Goal: Task Accomplishment & Management: Manage account settings

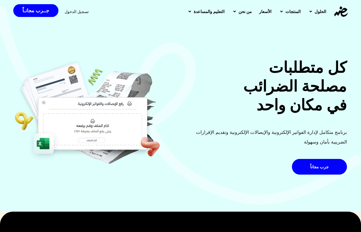
click at [80, 13] on span "تسجيل الدخول" at bounding box center [77, 12] width 24 height 4
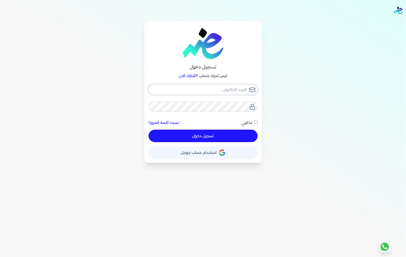
type input "[EMAIL_ADDRESS][DOMAIN_NAME]"
click at [172, 136] on button "تسجيل دخول" at bounding box center [202, 136] width 109 height 13
checkbox input "false"
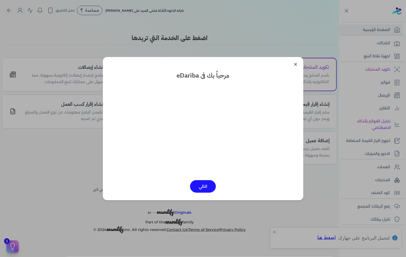
click at [290, 61] on div "✕ مرحباً بك فى eDariba التالي" at bounding box center [203, 128] width 200 height 143
click at [291, 61] on link "✕" at bounding box center [295, 64] width 13 height 13
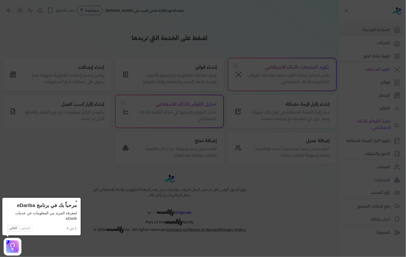
click at [76, 201] on button "×" at bounding box center [76, 201] width 8 height 7
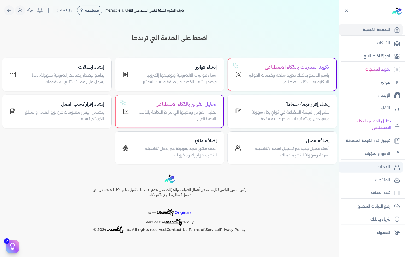
click at [377, 163] on link "العملاء" at bounding box center [371, 167] width 64 height 11
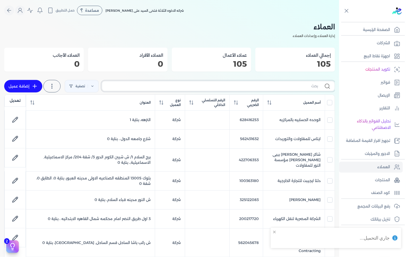
click at [247, 85] on input "text" at bounding box center [212, 85] width 212 height 5
type input ";"
checkbox input "false"
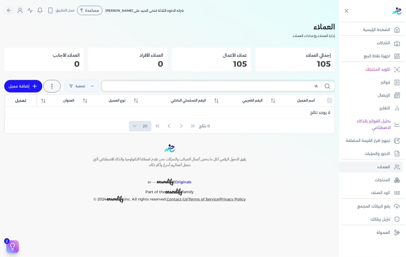
type input ";"
checkbox input "false"
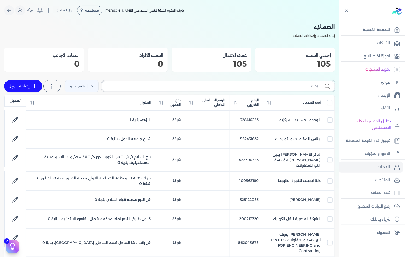
type input "ك"
checkbox input "false"
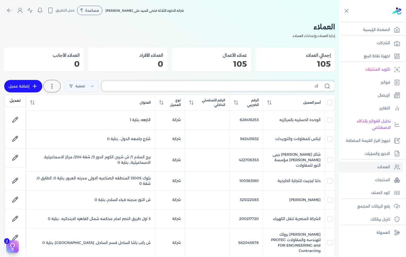
checkbox input "false"
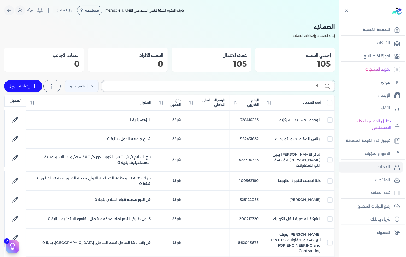
checkbox input "false"
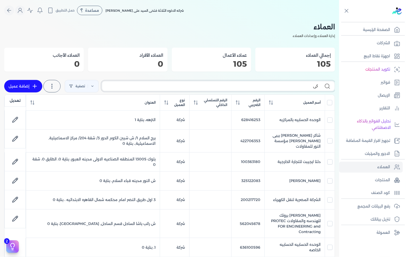
type input "كي"
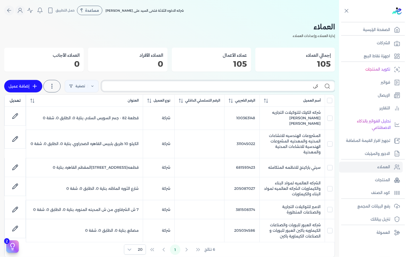
checkbox input "false"
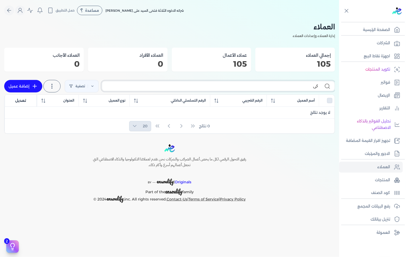
type input "كي"
checkbox input "false"
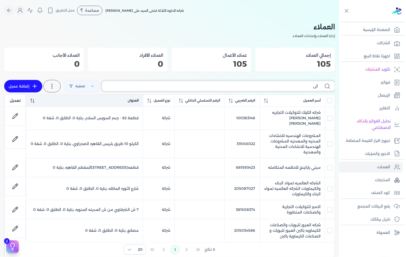
type input "كيه"
checkbox input "false"
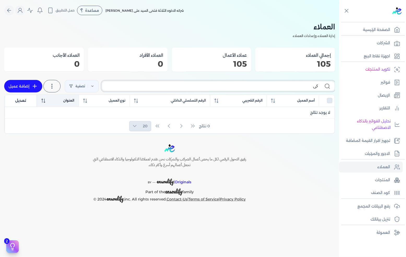
type input "ك"
checkbox input "false"
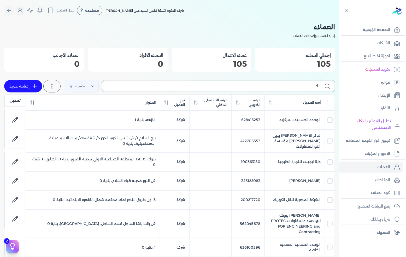
type input "ك ال"
checkbox input "false"
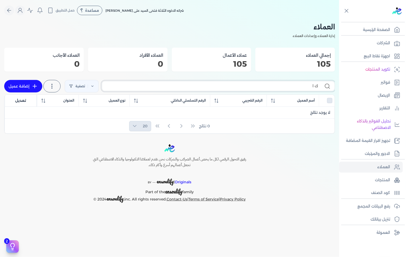
type input "ك"
checkbox input "false"
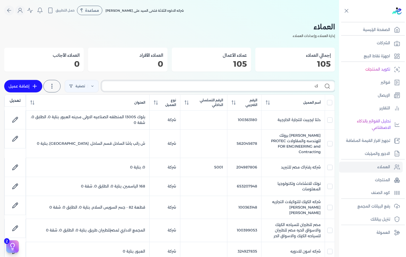
type input "ك"
checkbox input "false"
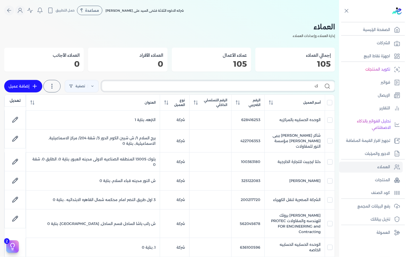
type input "كا"
checkbox input "false"
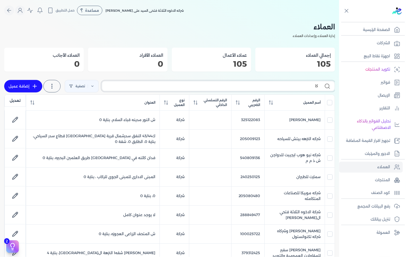
type input "كا ا"
checkbox input "false"
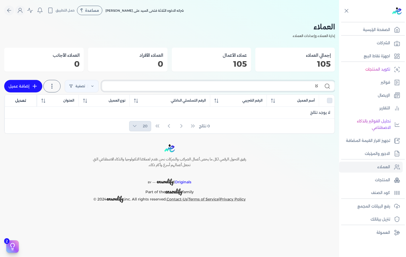
type input "ك"
checkbox input "false"
